Goal: Information Seeking & Learning: Understand process/instructions

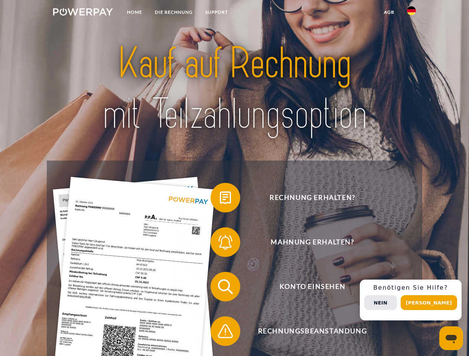
click at [83, 13] on img at bounding box center [83, 11] width 60 height 7
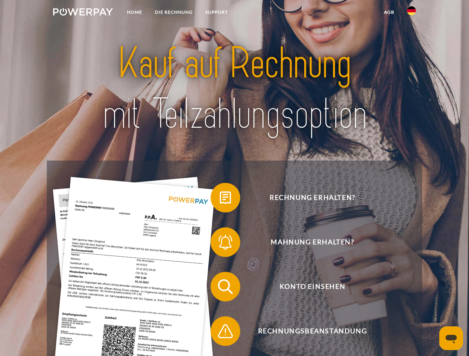
click at [411, 13] on img at bounding box center [411, 10] width 9 height 9
click at [389, 12] on link "agb" at bounding box center [389, 12] width 23 height 13
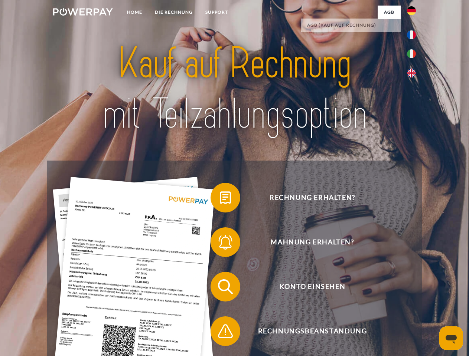
click at [220, 199] on span at bounding box center [214, 197] width 37 height 37
click at [220, 244] on span at bounding box center [214, 242] width 37 height 37
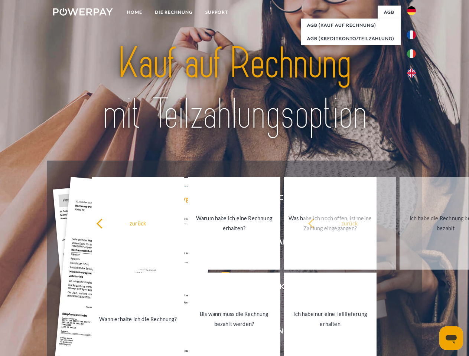
click at [220, 288] on link "Bis wann muss die Rechnung bezahlt werden?" at bounding box center [234, 319] width 92 height 93
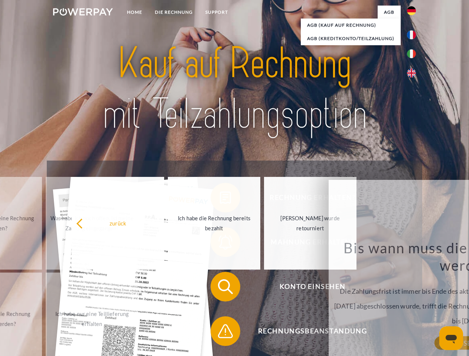
click at [220, 333] on span at bounding box center [214, 331] width 37 height 37
click at [413, 300] on div "Rechnung erhalten? Mahnung erhalten? Konto einsehen" at bounding box center [234, 309] width 375 height 297
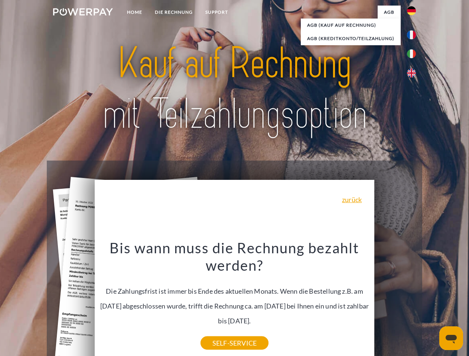
click at [395, 302] on span "Konto einsehen" at bounding box center [312, 287] width 182 height 30
click at [431, 303] on header "Home DIE RECHNUNG SUPPORT" at bounding box center [234, 256] width 469 height 513
